Goal: Transaction & Acquisition: Subscribe to service/newsletter

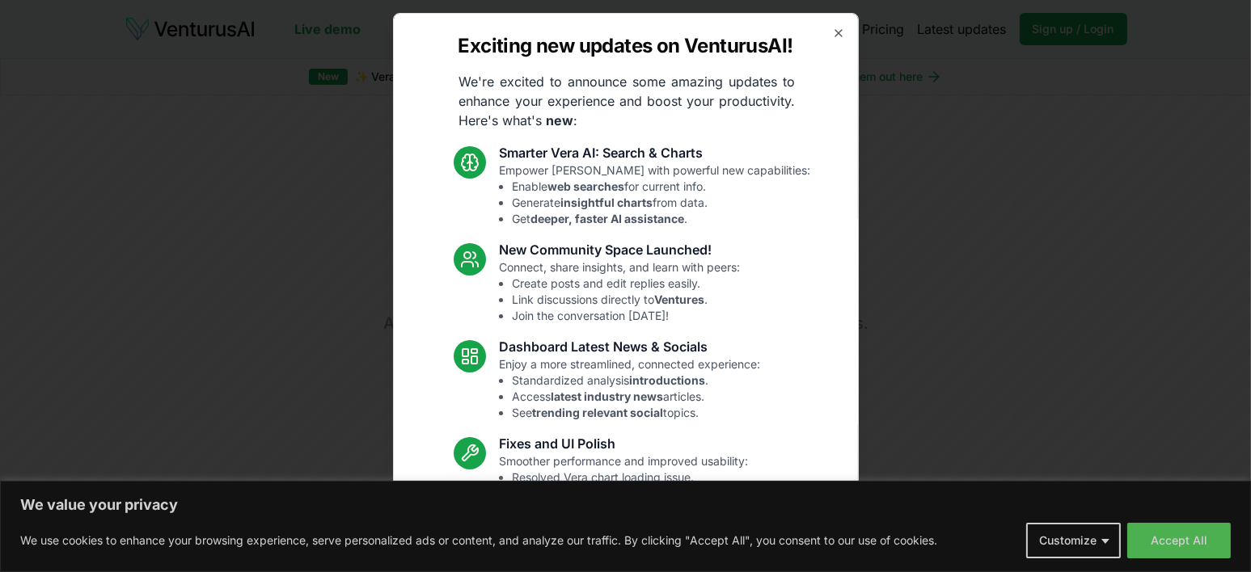
scroll to position [101, 0]
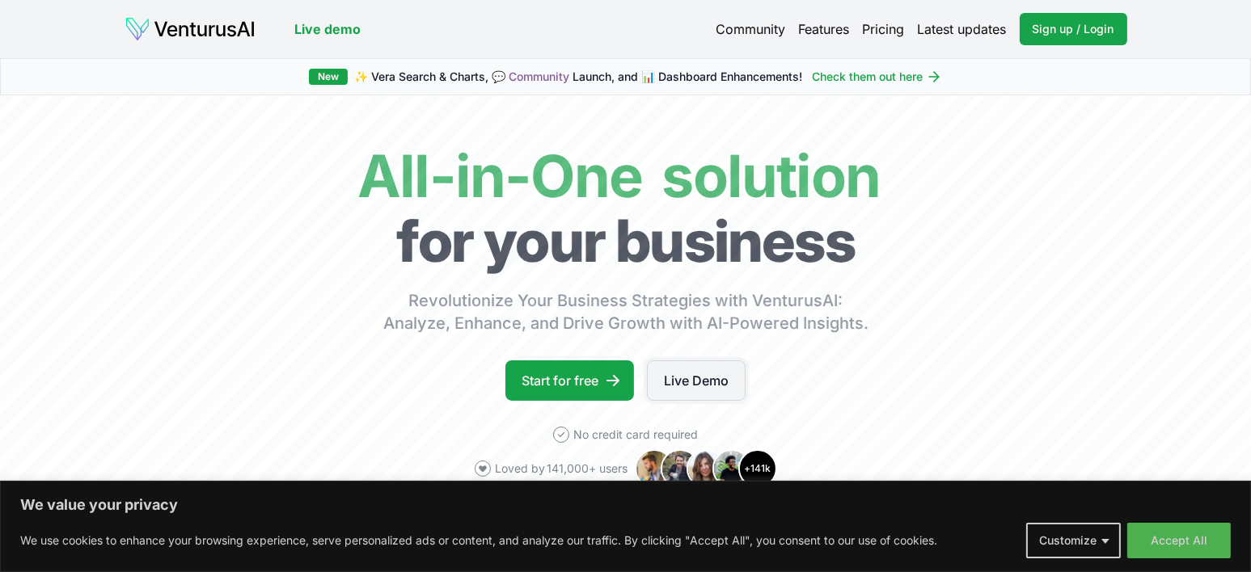
click at [720, 391] on link "Live Demo" at bounding box center [696, 381] width 99 height 40
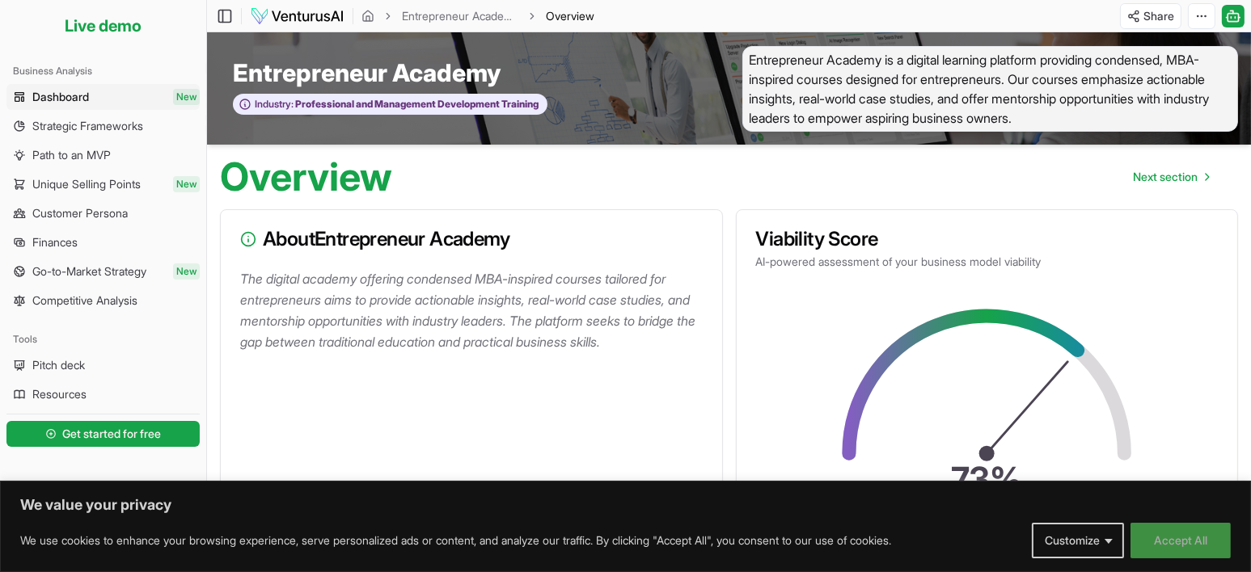
click at [1177, 538] on button "Accept All" at bounding box center [1180, 541] width 100 height 36
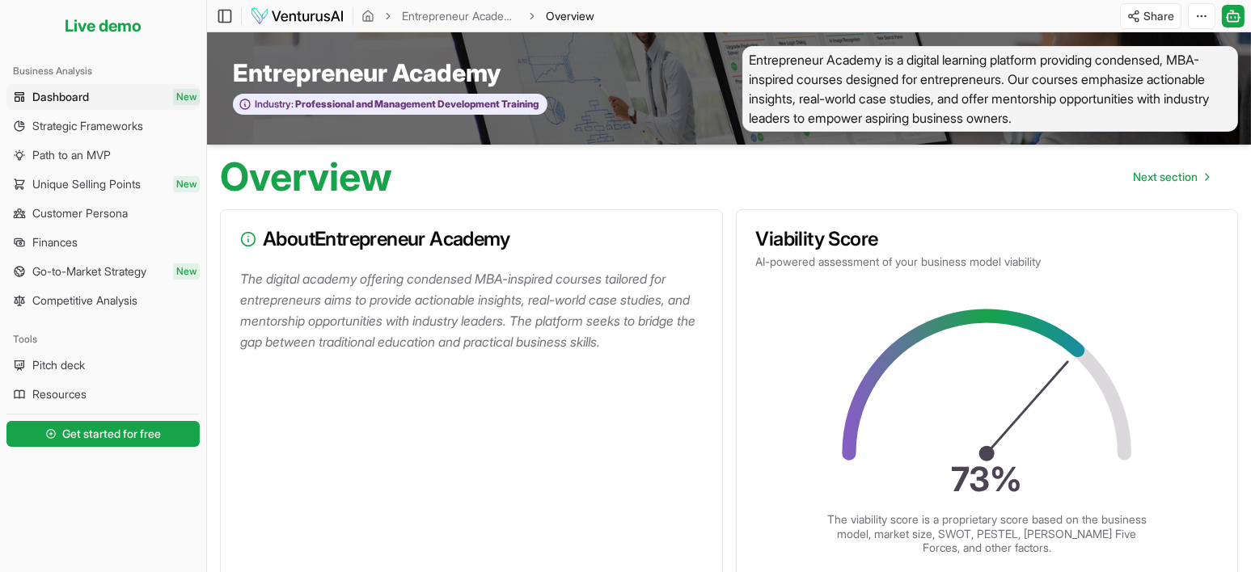
click at [305, 9] on img at bounding box center [297, 15] width 95 height 19
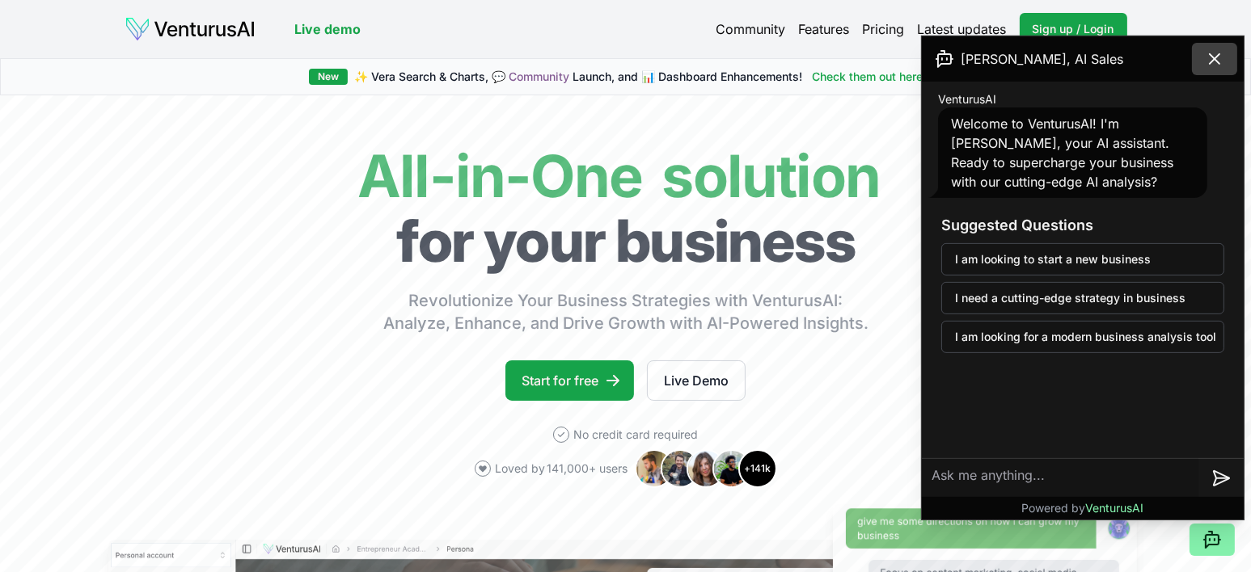
click at [1214, 53] on icon at bounding box center [1214, 58] width 19 height 19
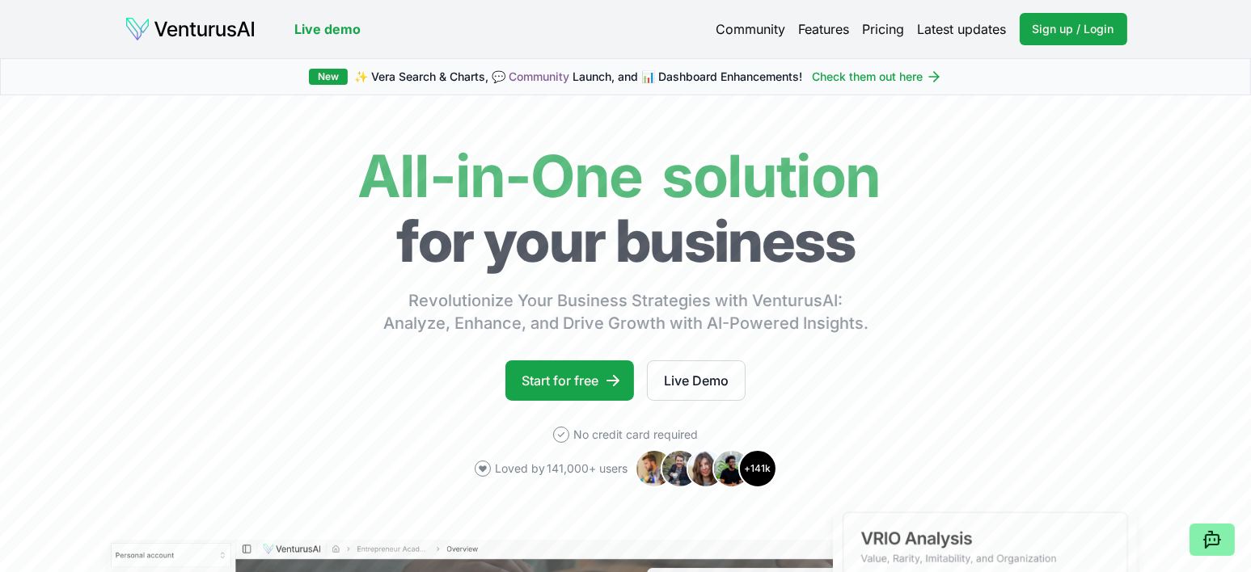
click at [880, 27] on link "Pricing" at bounding box center [884, 28] width 42 height 19
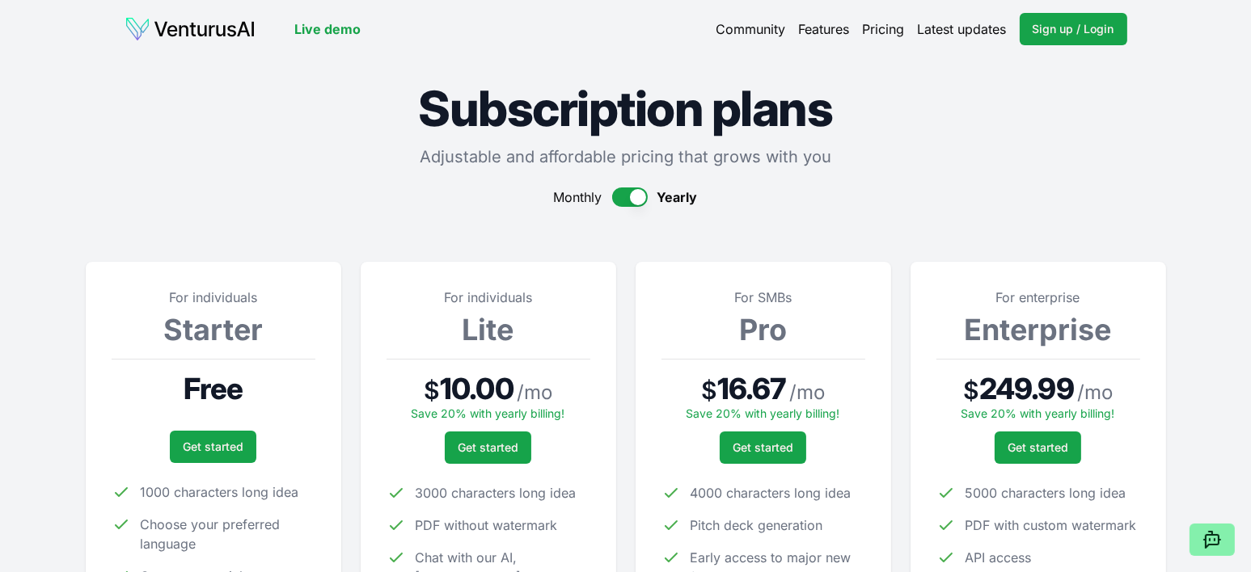
scroll to position [458, 0]
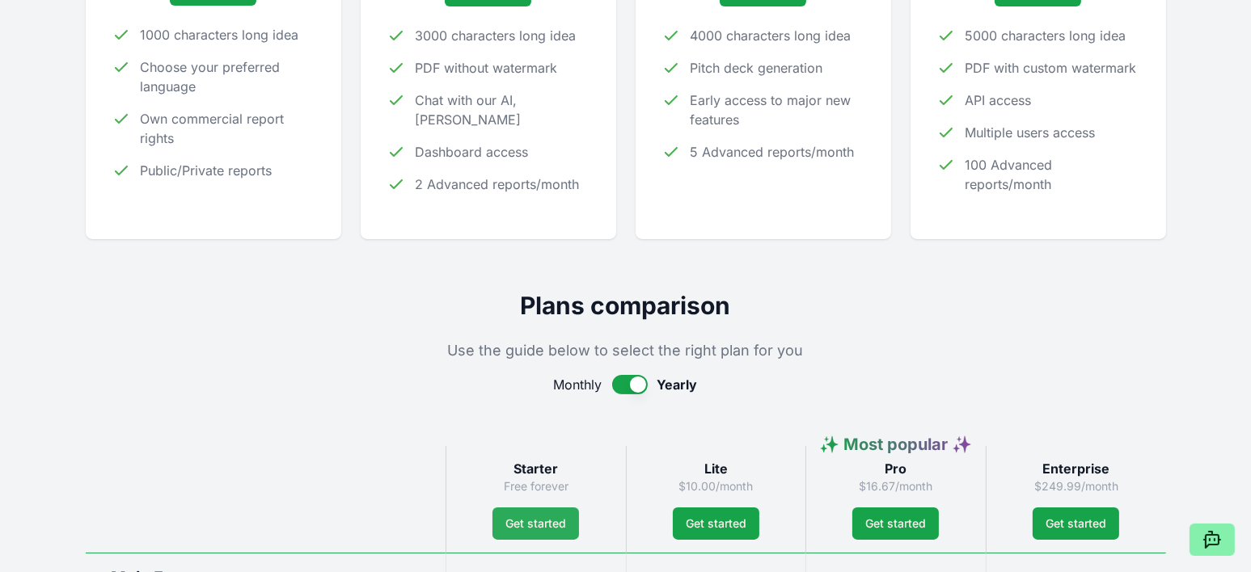
click at [520, 525] on link "Get started" at bounding box center [535, 524] width 87 height 32
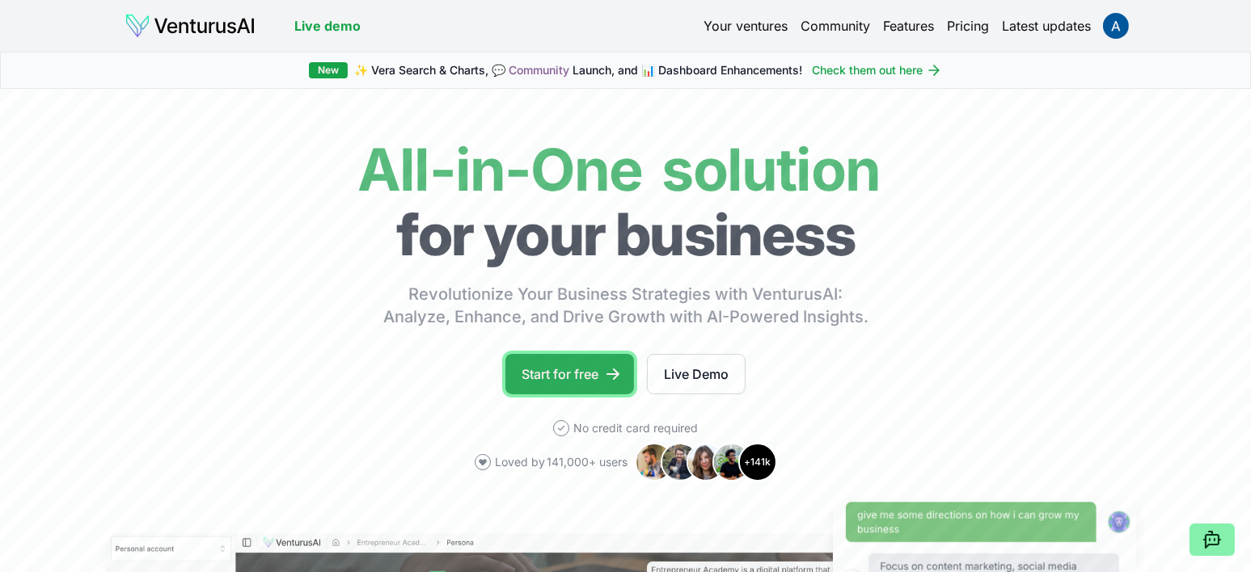
click at [580, 377] on link "Start for free" at bounding box center [569, 374] width 129 height 40
